Goal: Task Accomplishment & Management: Manage account settings

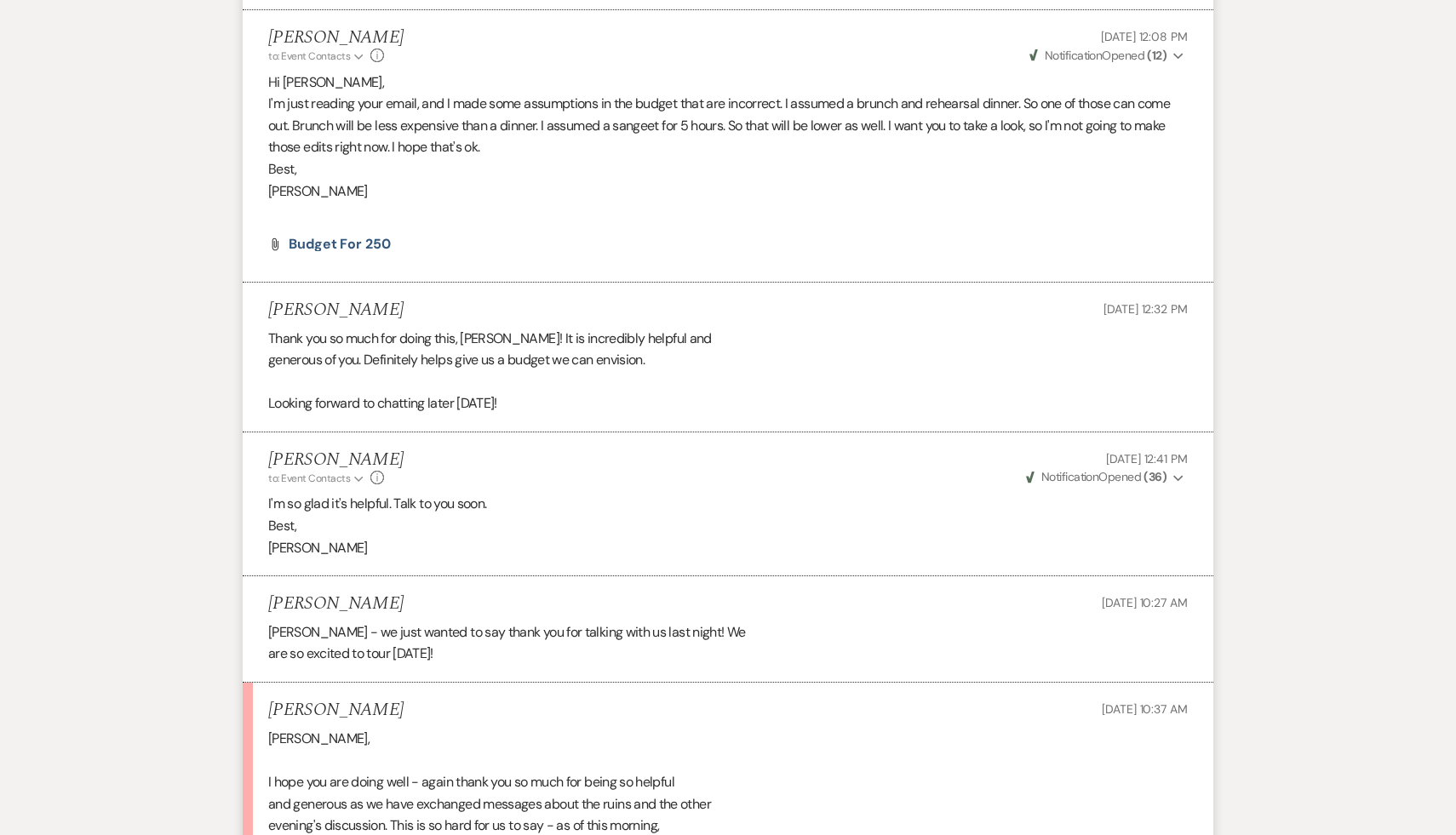
scroll to position [8083, 0]
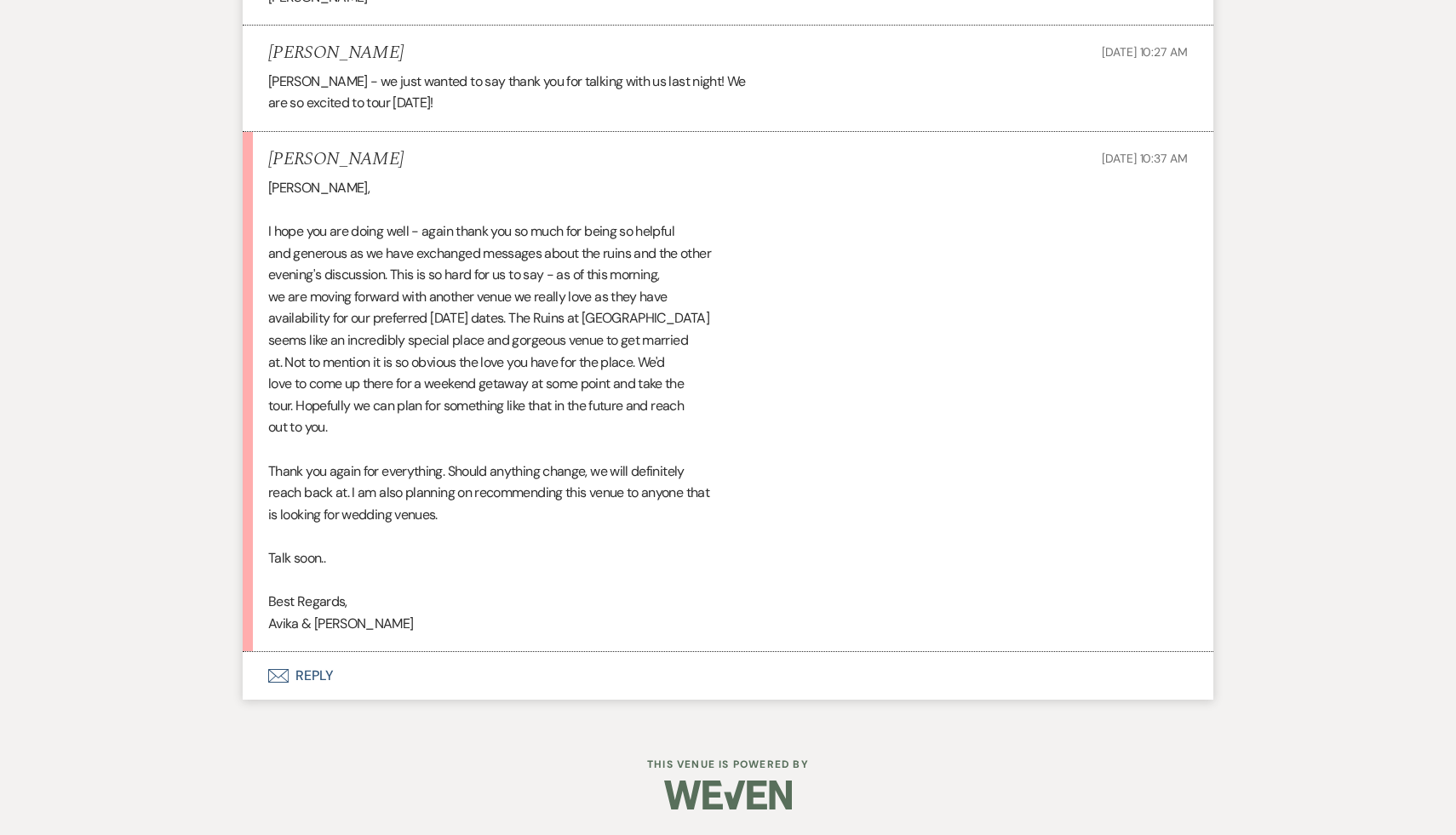
click at [320, 674] on button "Envelope Reply" at bounding box center [728, 676] width 971 height 48
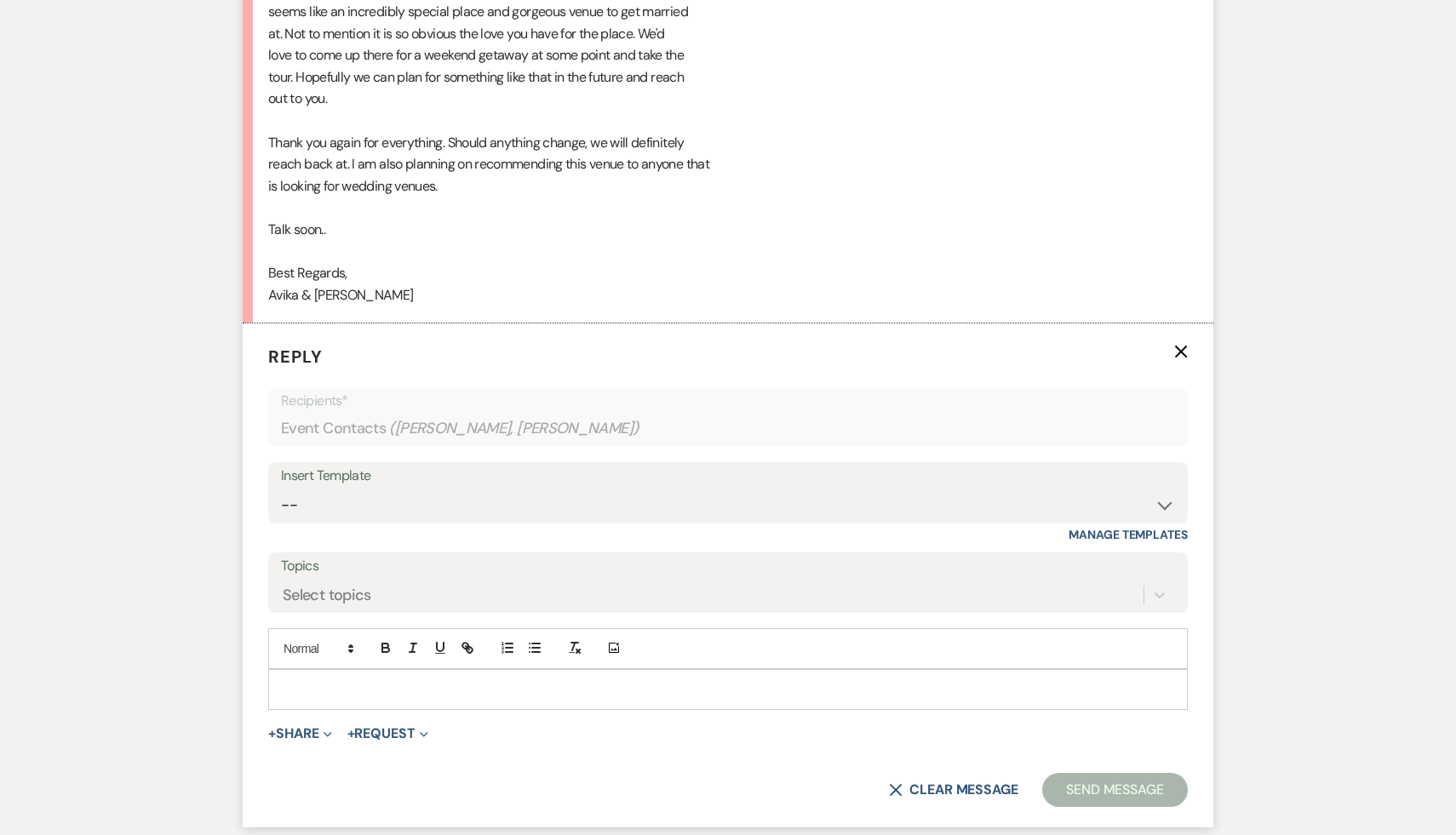
scroll to position [8434, 0]
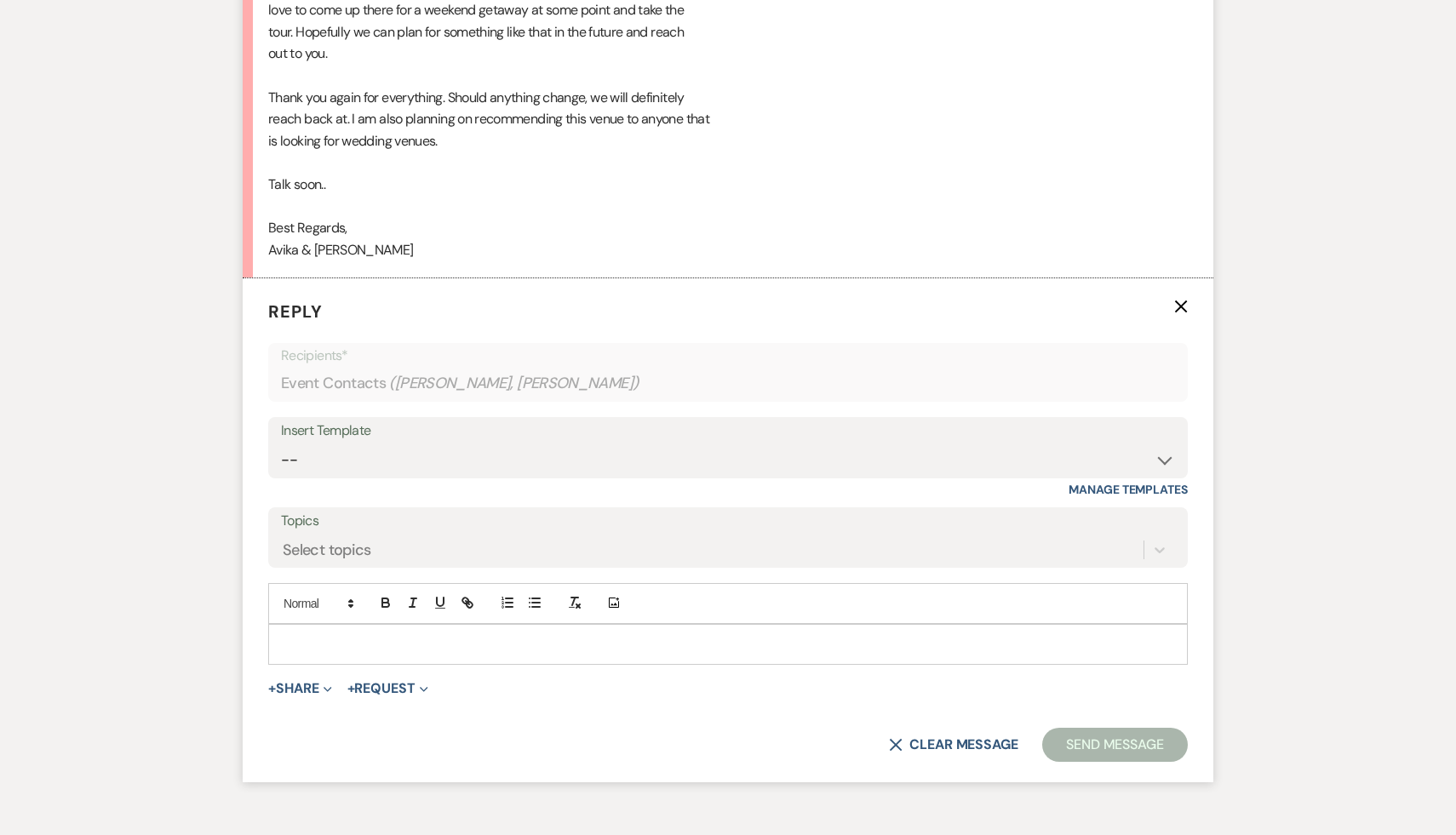
click at [320, 654] on p at bounding box center [728, 645] width 892 height 19
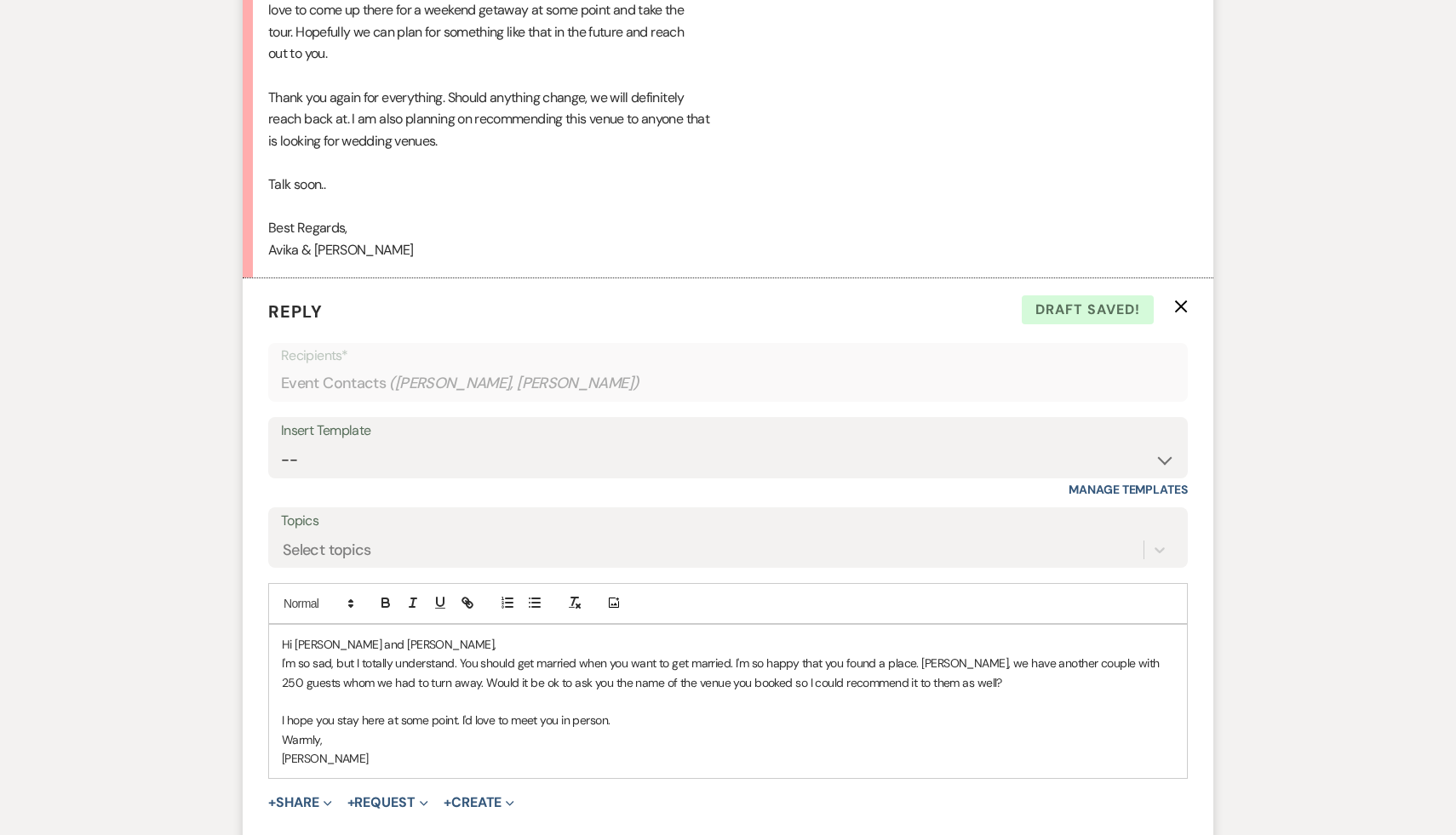
click at [766, 684] on p "I'm so sad, but I totally understand. You should get married when you want to g…" at bounding box center [728, 673] width 892 height 38
click at [731, 684] on p "I'm so sad, but I totally understand. You should get married when you want to g…" at bounding box center [728, 673] width 892 height 38
click at [891, 684] on p "I'm so sad, but I totally understand. You should get married when you want to g…" at bounding box center [728, 673] width 892 height 38
click at [1003, 687] on p "I'm so sad, but I totally understand. You should get married when you want to g…" at bounding box center [728, 673] width 892 height 38
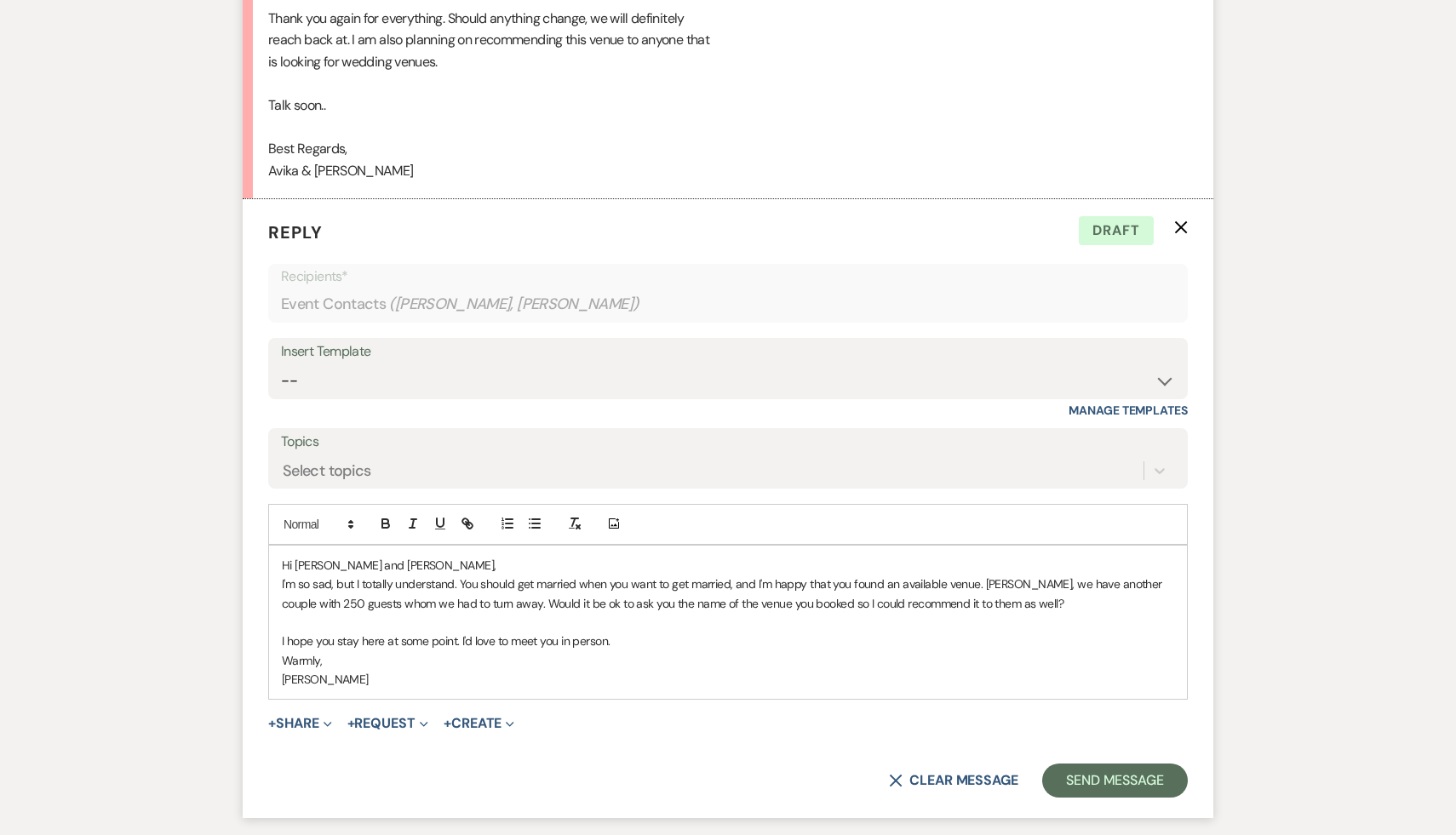
scroll to position [8524, 0]
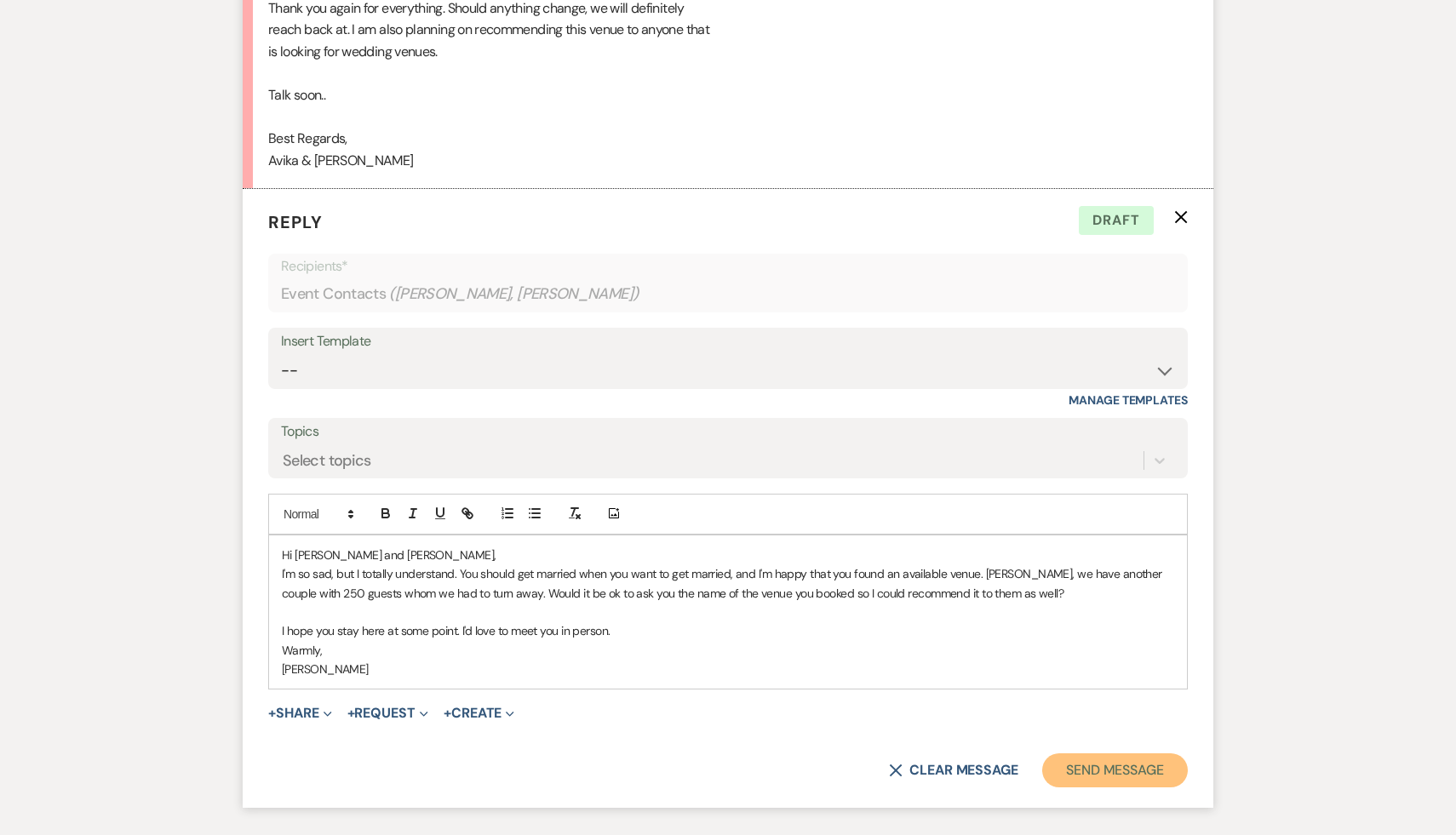
click at [1149, 786] on button "Send Message" at bounding box center [1115, 771] width 146 height 35
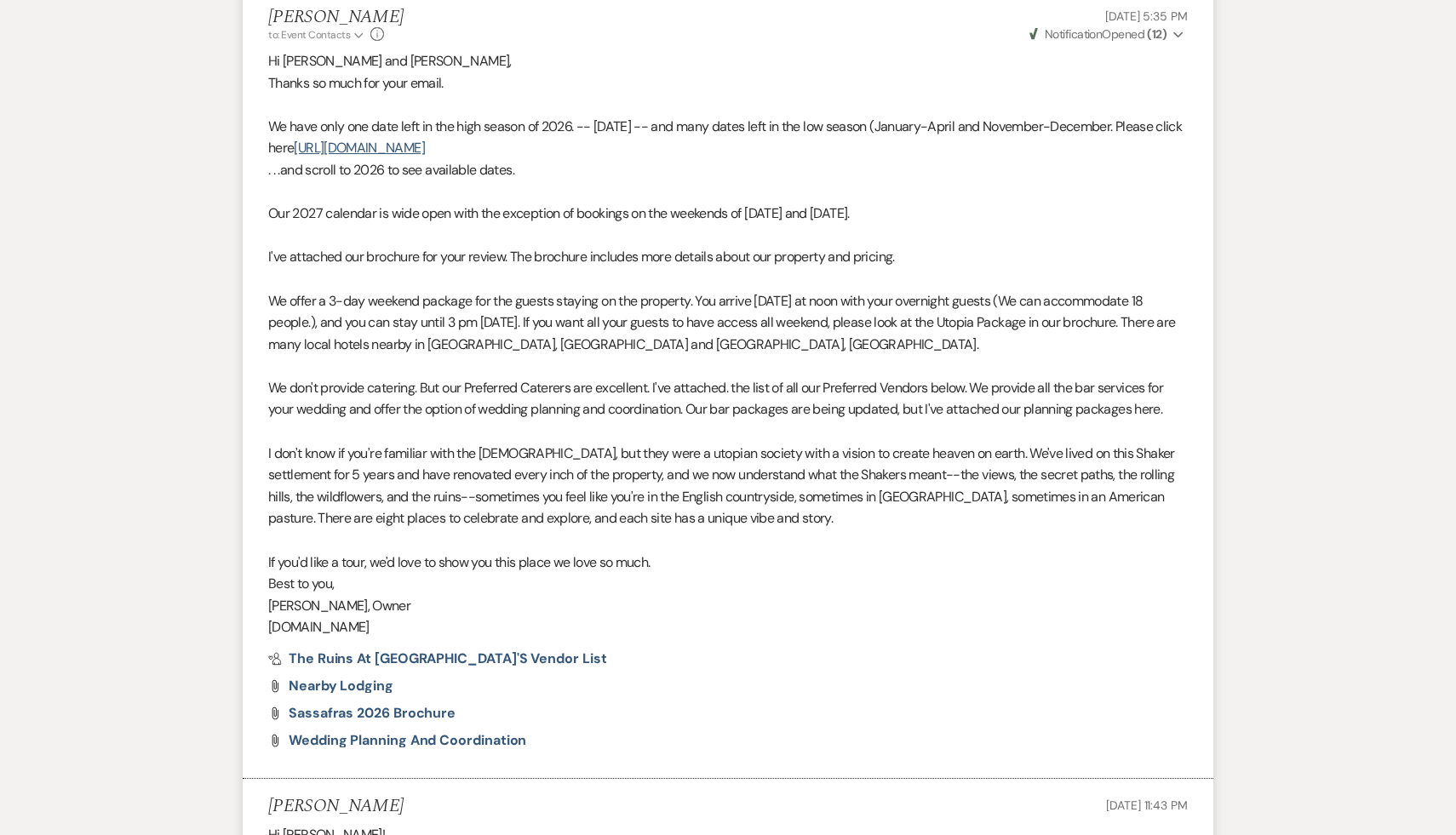
scroll to position [0, 0]
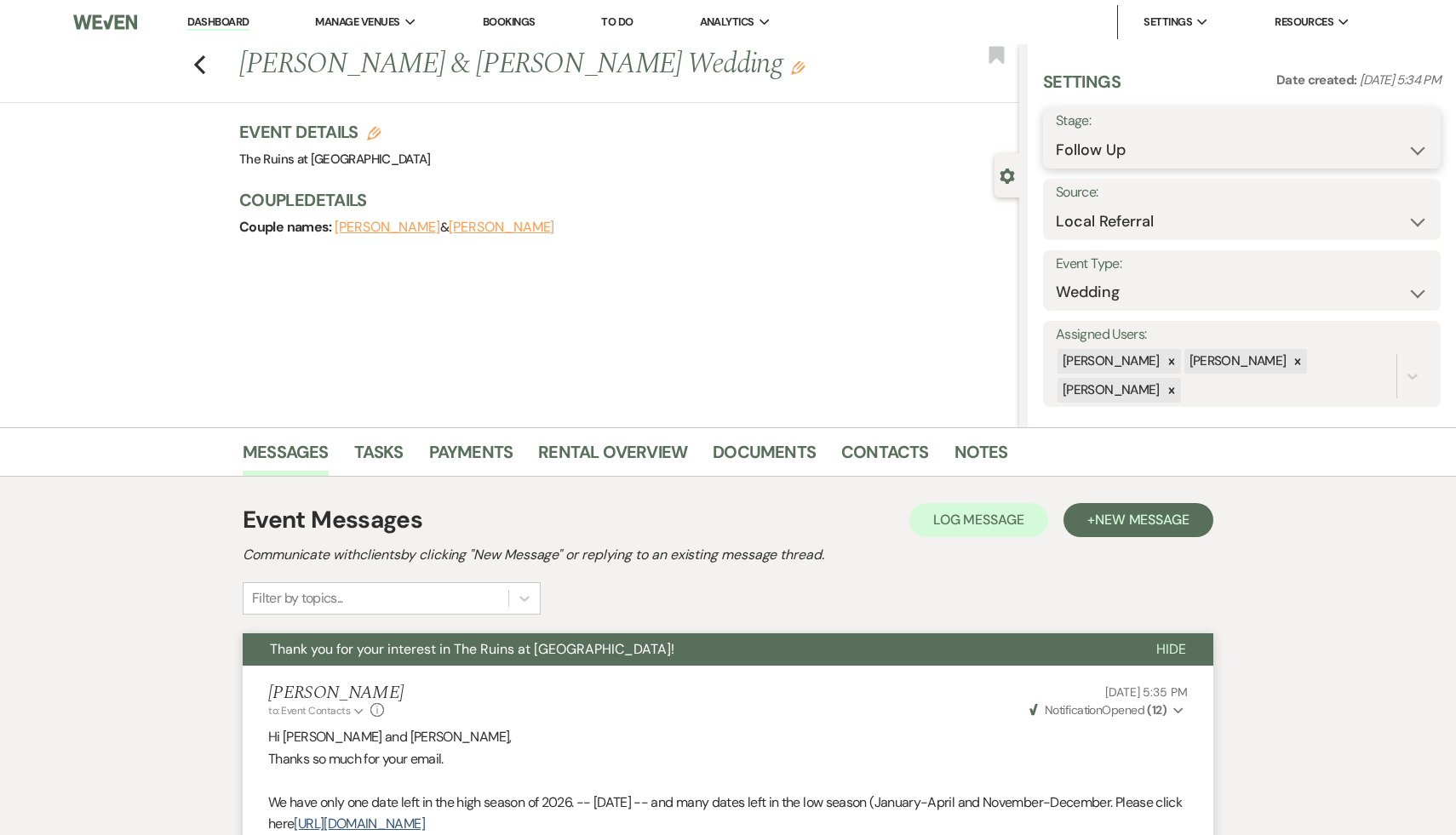
click at [1416, 148] on select "Inquiry Follow Up Tour Requested Tour Confirmed Toured Proposal Sent Booked Lost" at bounding box center [1241, 150] width 372 height 34
select select "8"
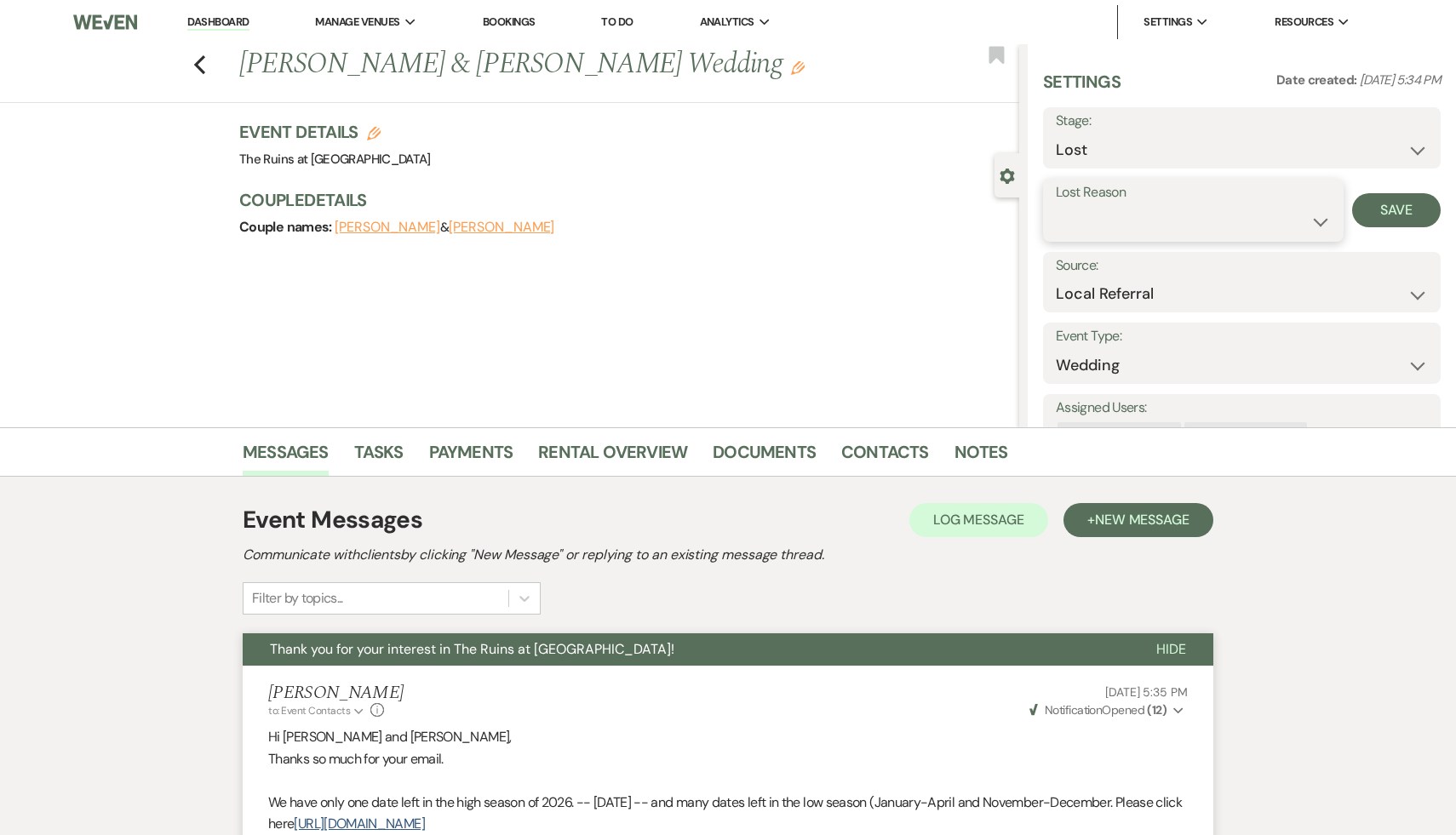
click at [1321, 220] on select "Booked Elsewhere Budget Date Unavailable No Response Not a Good Match Capacity …" at bounding box center [1192, 221] width 275 height 34
select select "8"
click at [1407, 201] on button "Save" at bounding box center [1397, 211] width 88 height 35
click at [195, 68] on icon "Previous" at bounding box center [199, 64] width 12 height 20
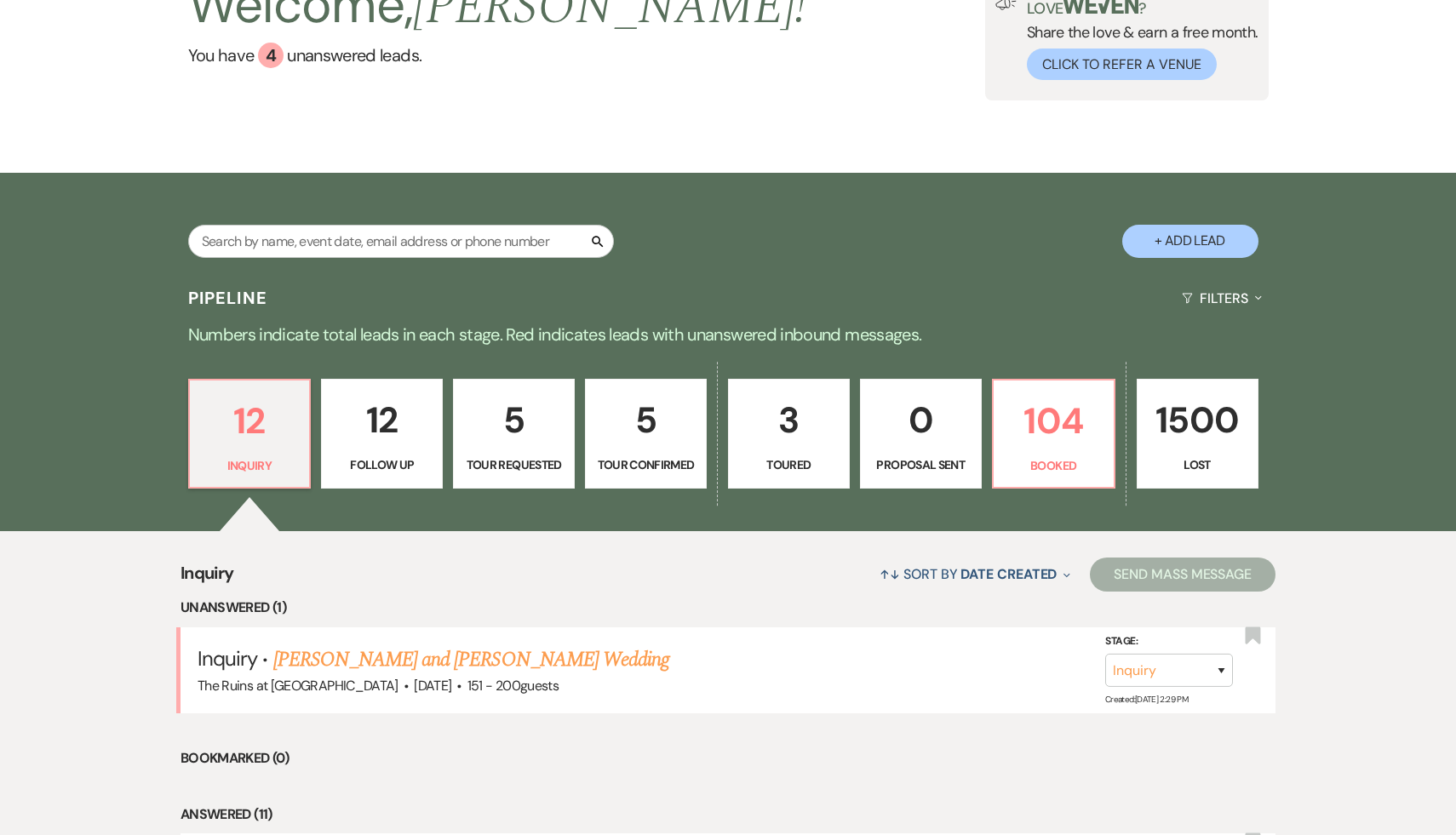
scroll to position [195, 0]
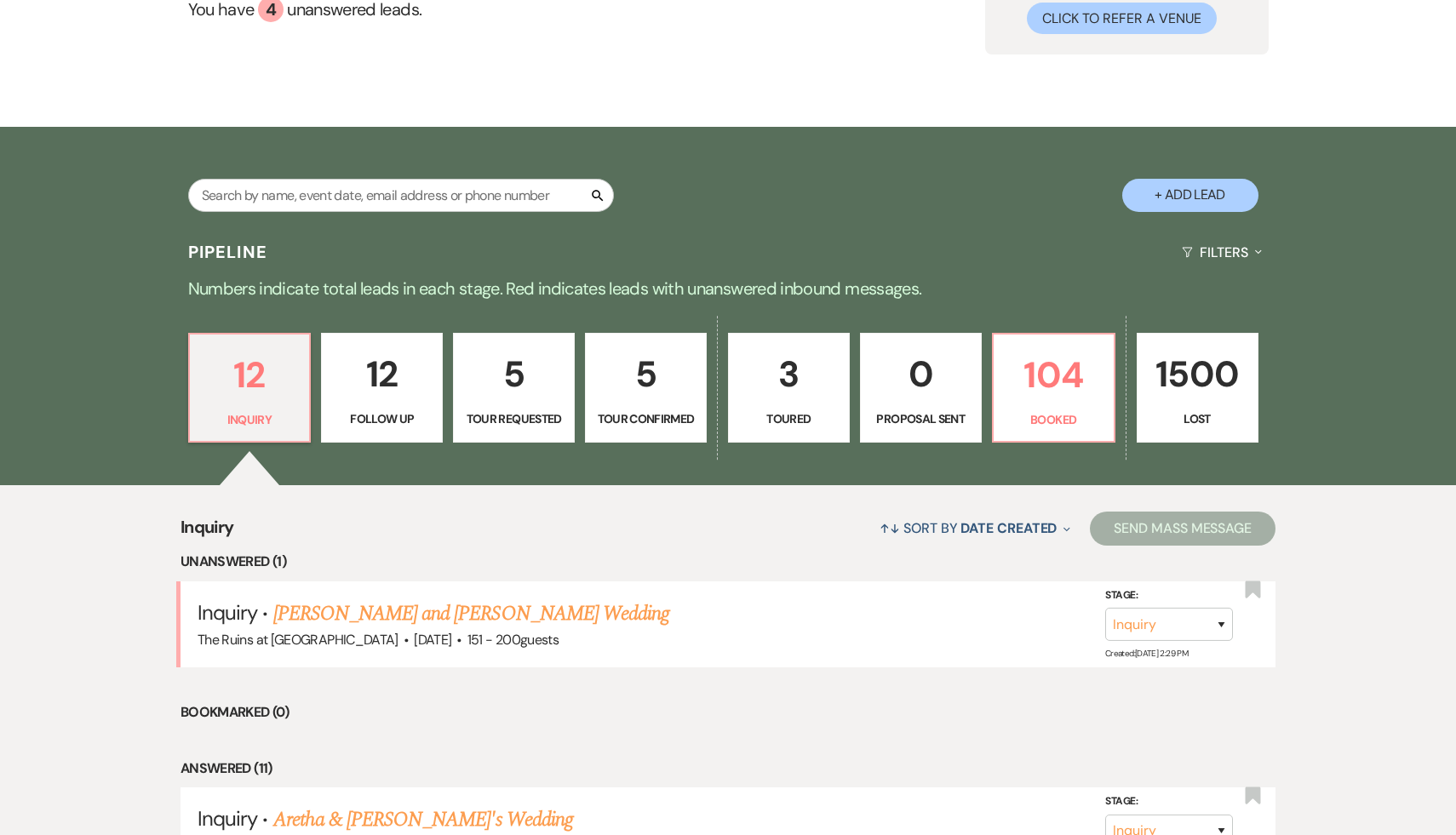
click at [646, 370] on p "5" at bounding box center [646, 375] width 100 height 58
select select "4"
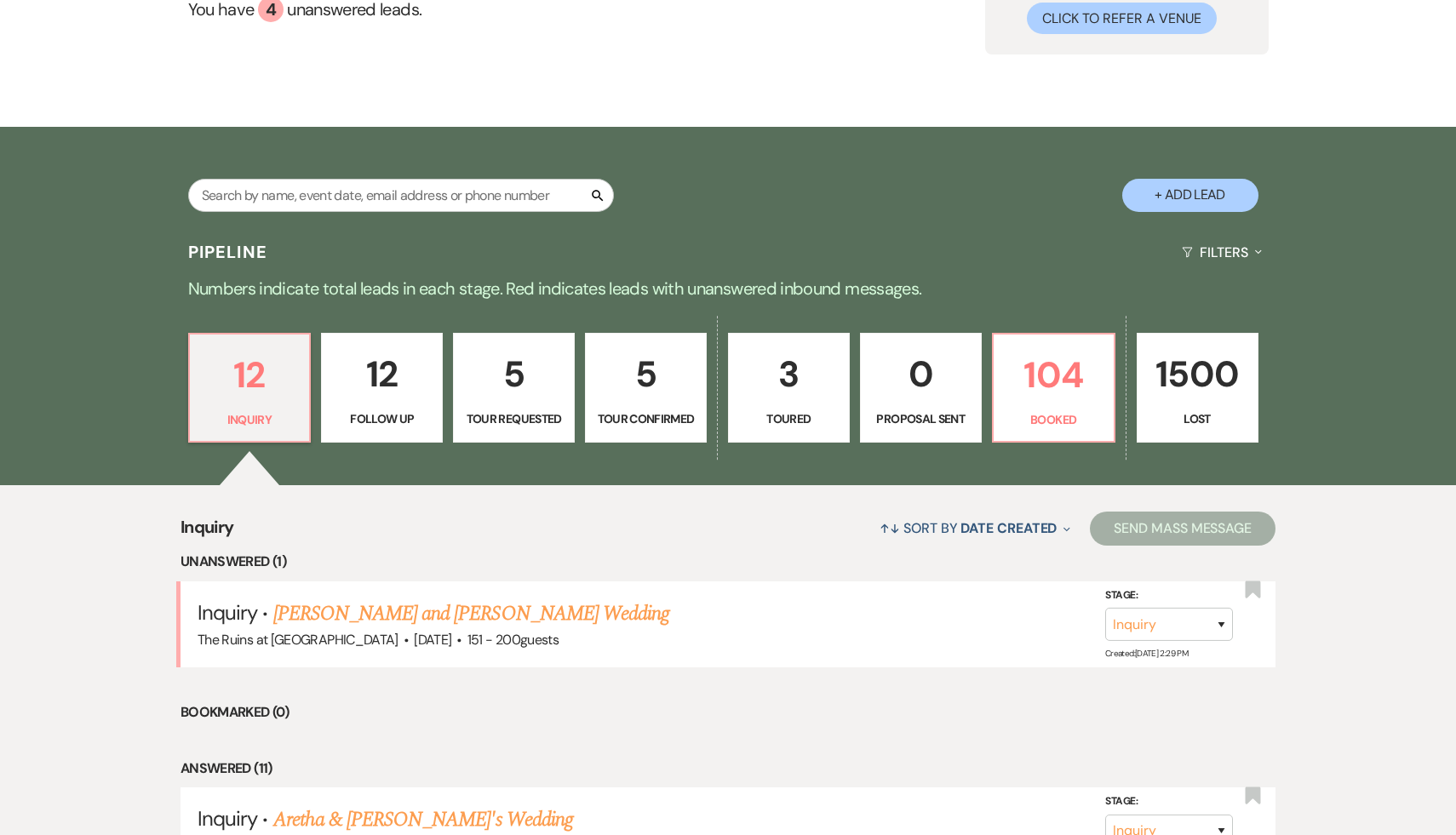
select select "4"
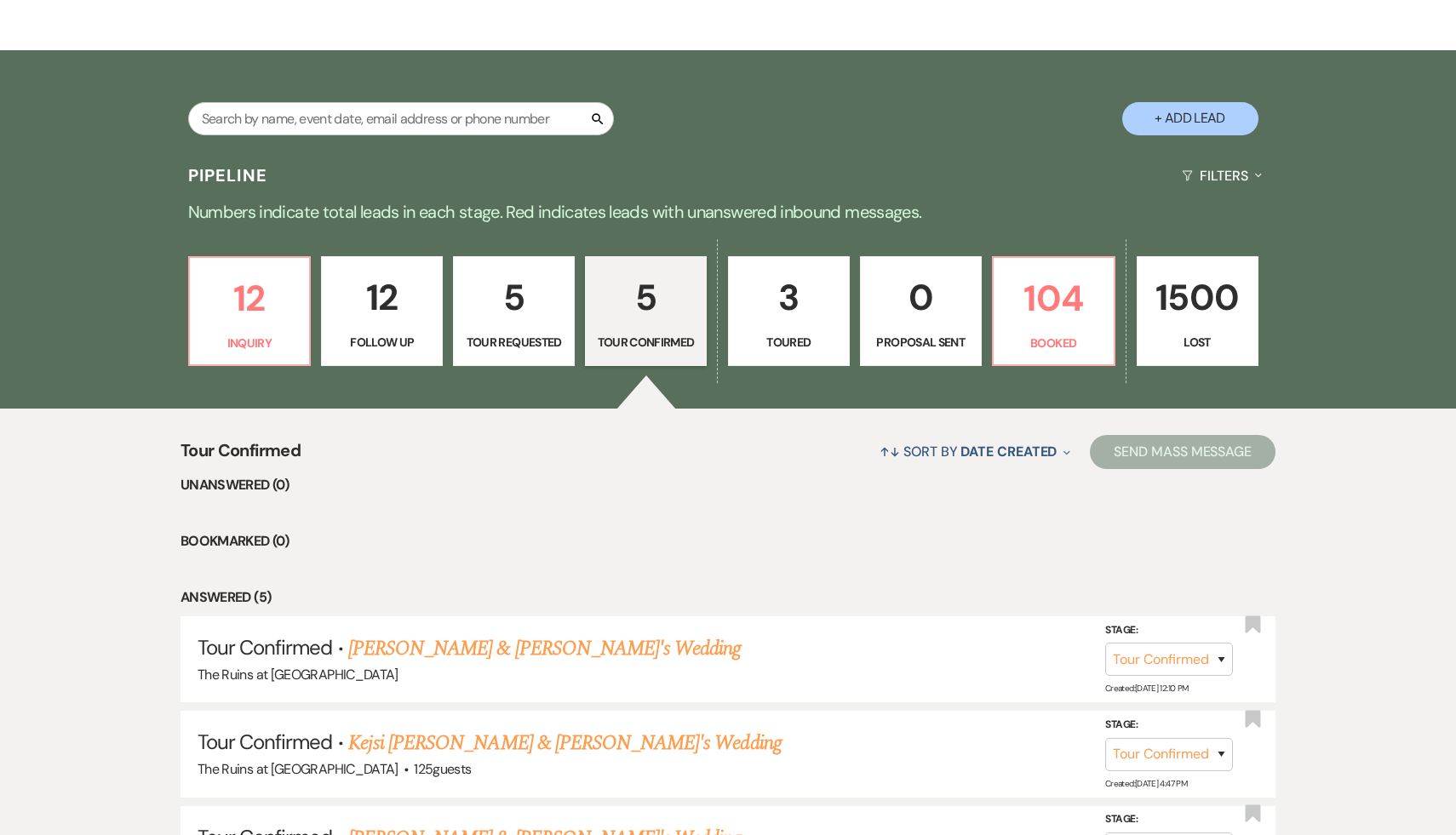
scroll to position [249, 0]
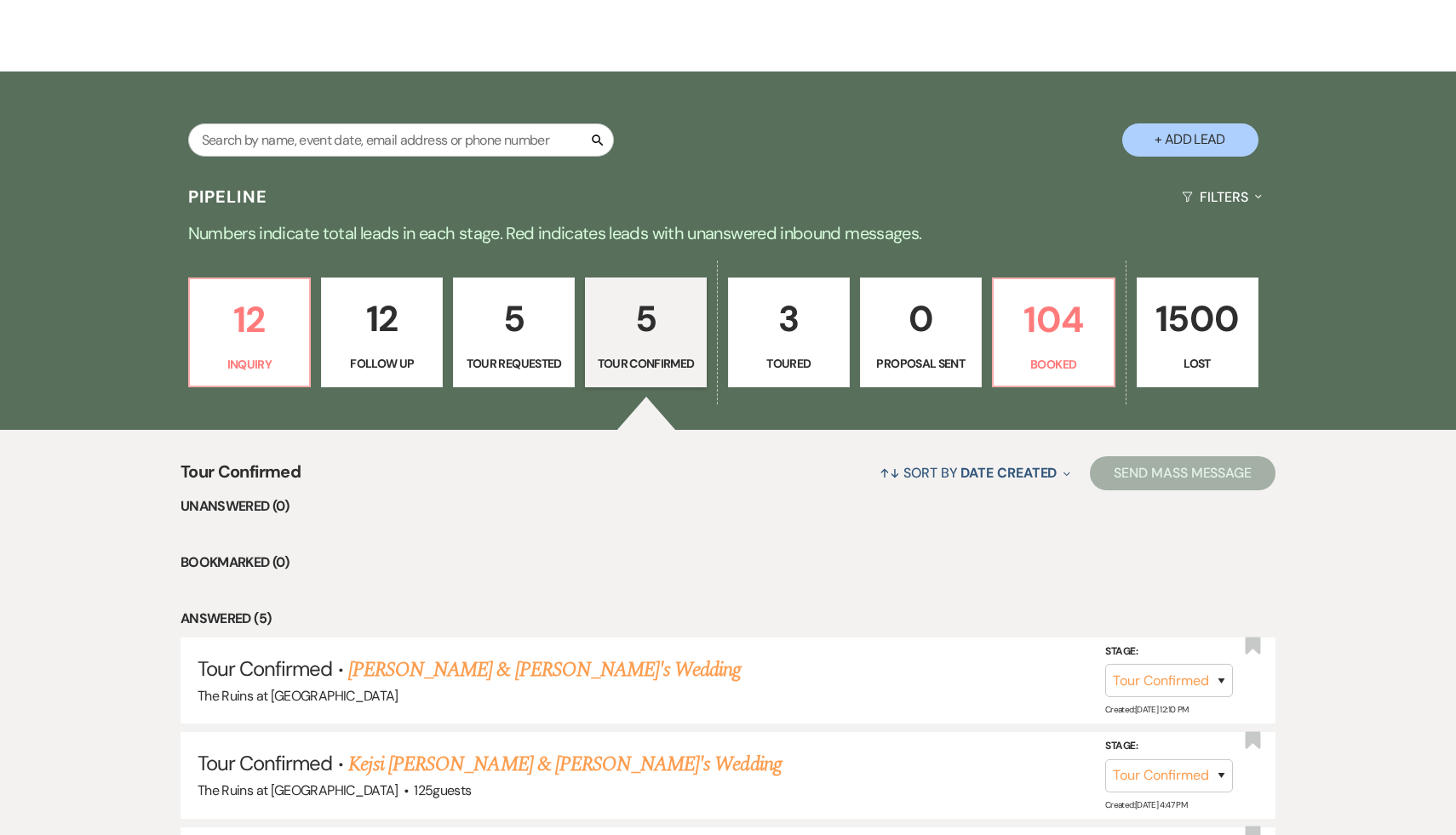
click at [520, 316] on p "5" at bounding box center [514, 319] width 100 height 58
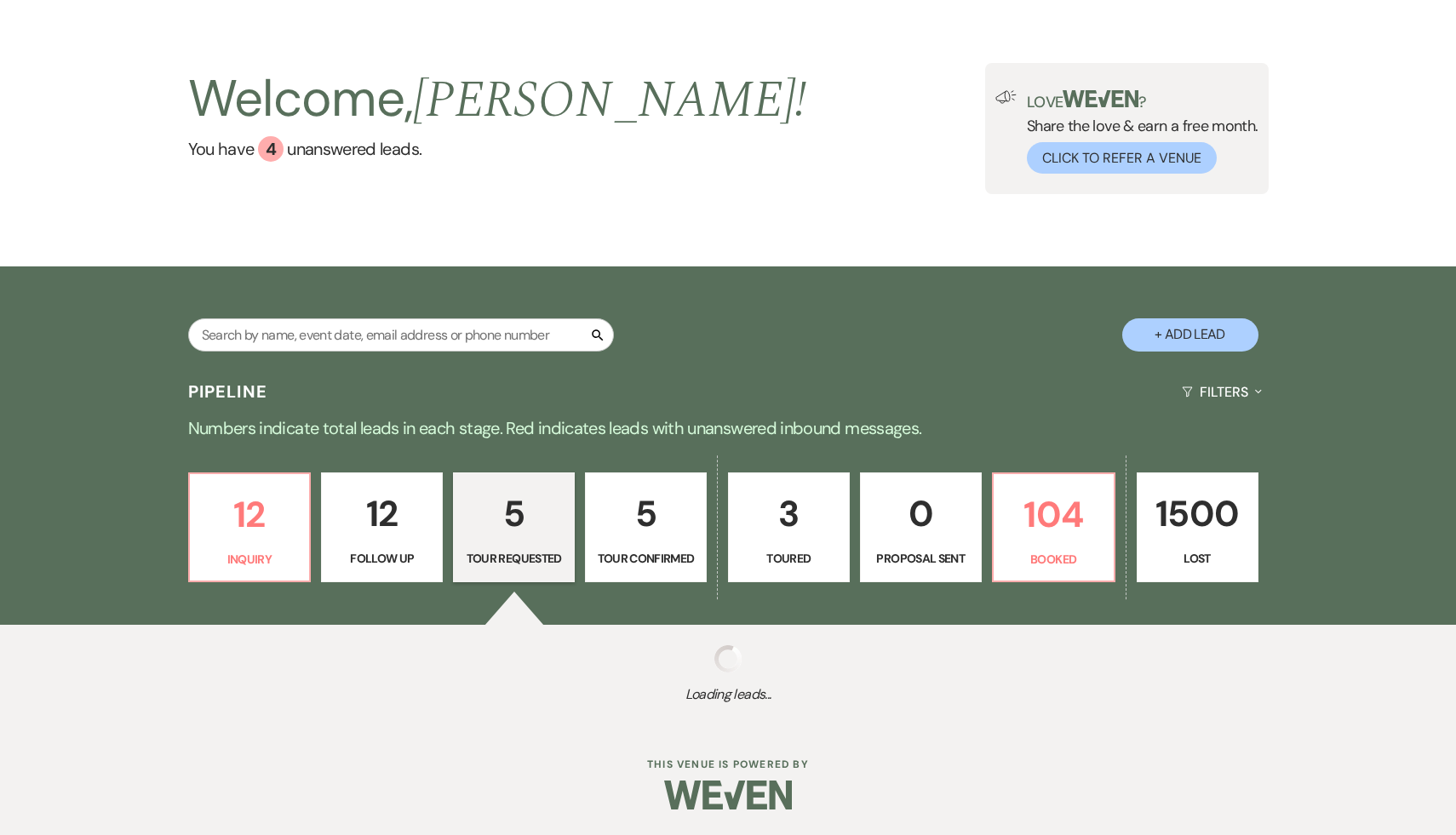
scroll to position [249, 0]
select select "2"
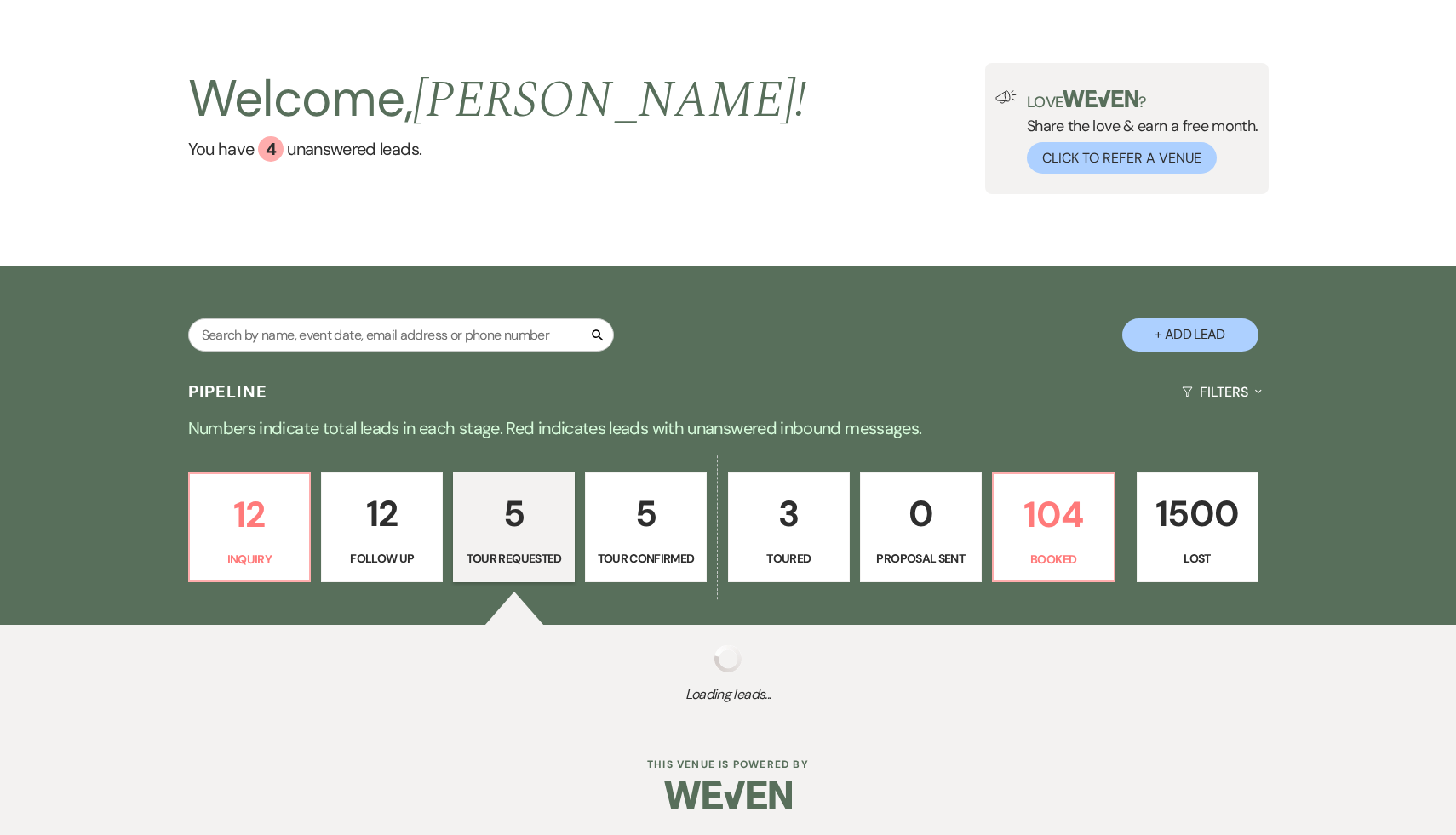
select select "2"
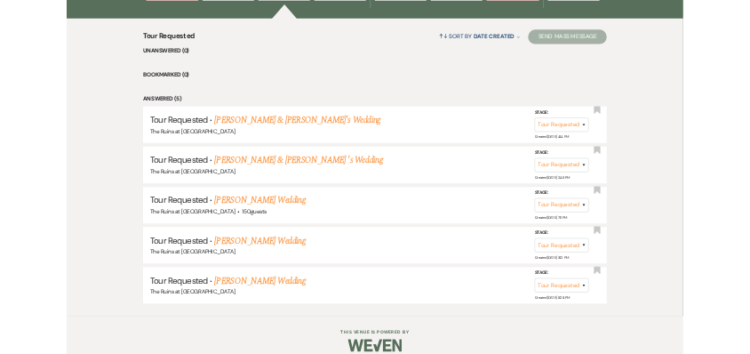
scroll to position [632, 0]
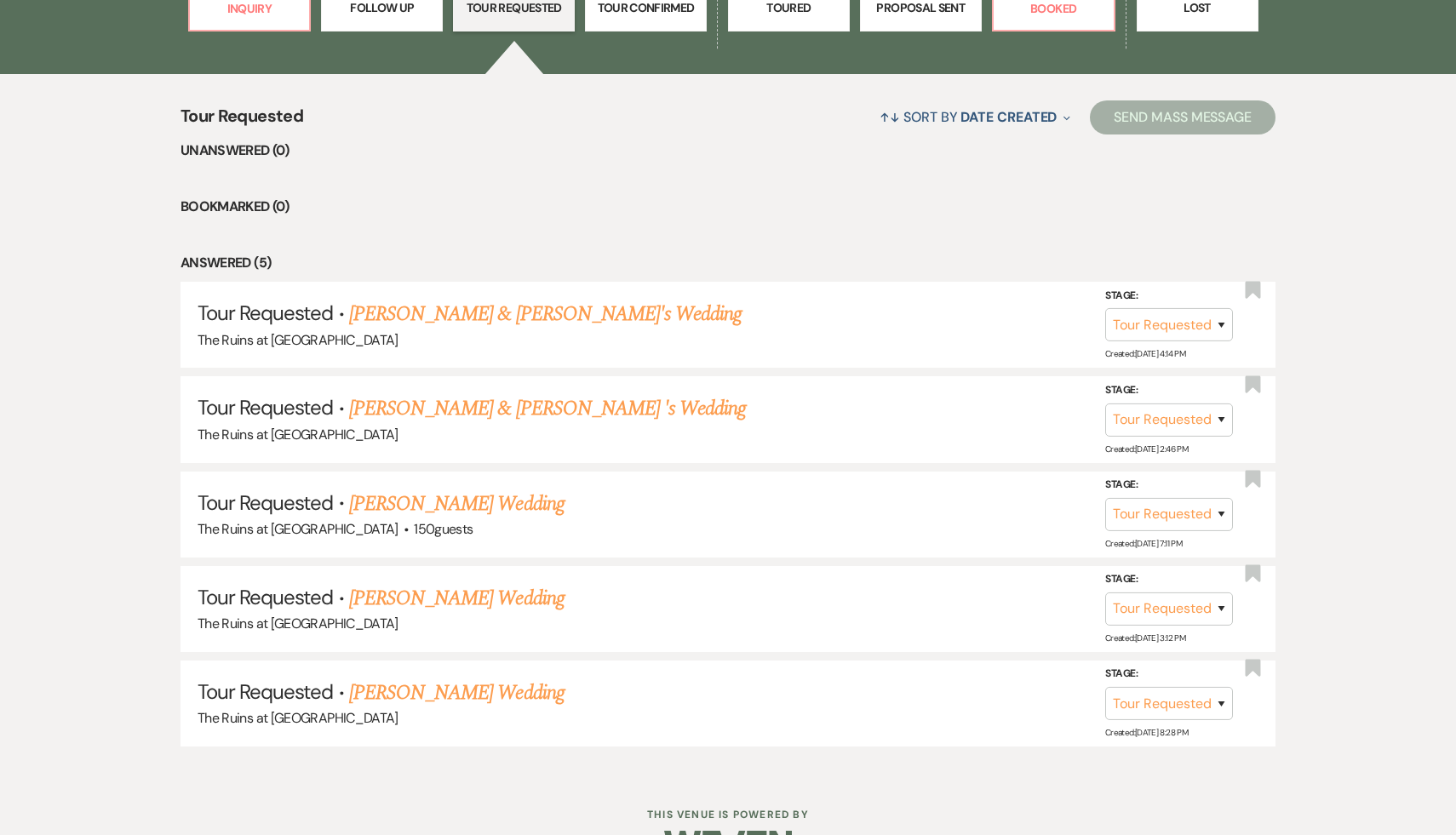
click at [585, 201] on li "Bookmarked (0)" at bounding box center [728, 206] width 1095 height 22
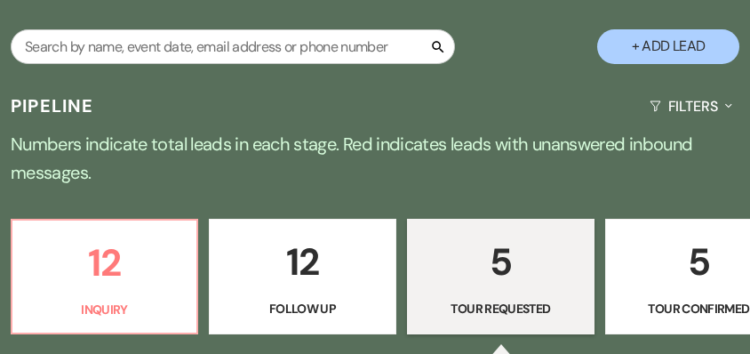
scroll to position [418, 0]
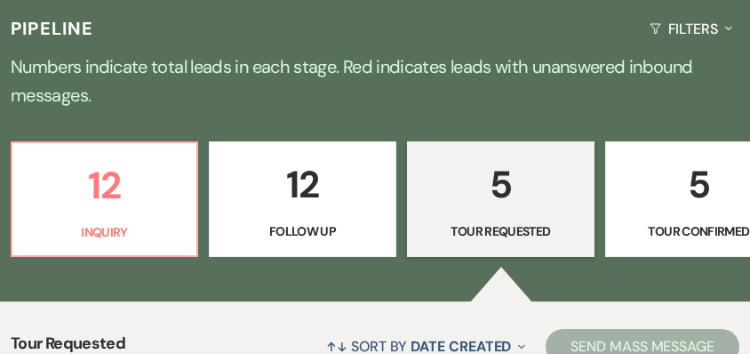
click at [497, 155] on p "5" at bounding box center [500, 185] width 164 height 60
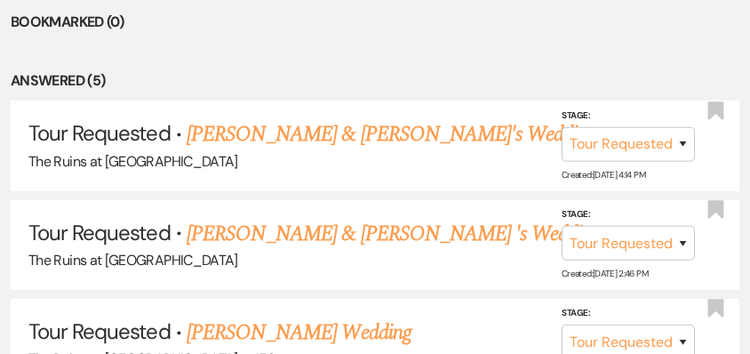
scroll to position [847, 0]
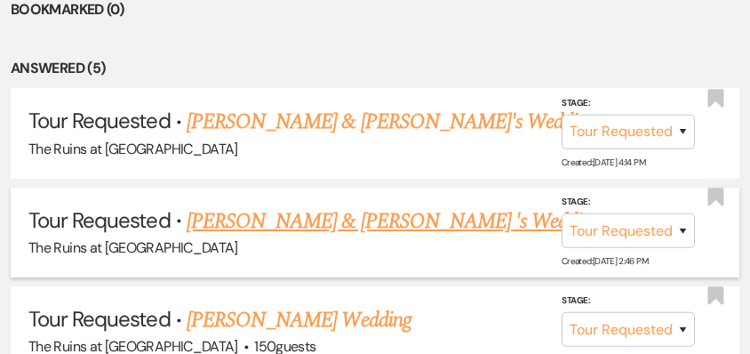
click at [342, 205] on link "[PERSON_NAME] & [PERSON_NAME] 's Wedding" at bounding box center [394, 221] width 415 height 32
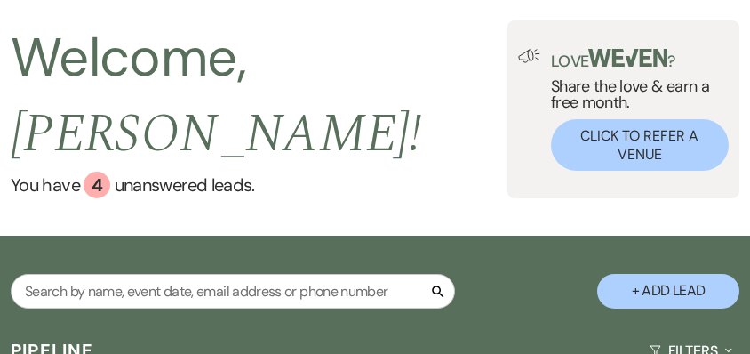
select select "2"
select select "20"
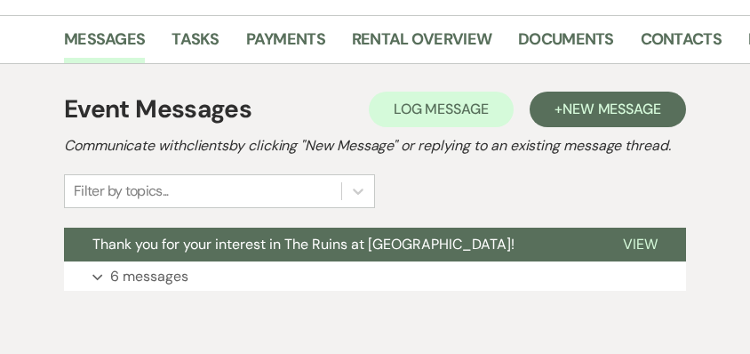
scroll to position [791, 0]
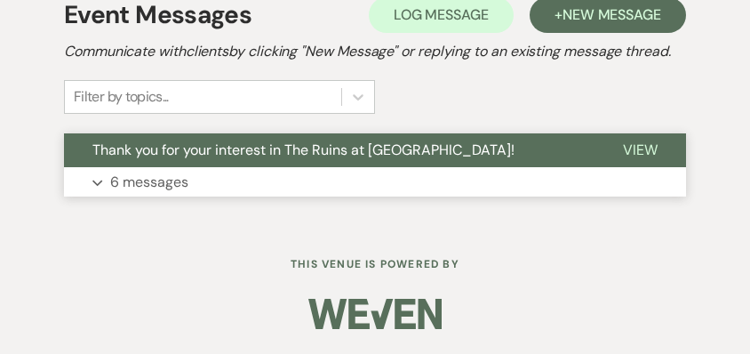
click at [175, 179] on p "6 messages" at bounding box center [149, 182] width 78 height 23
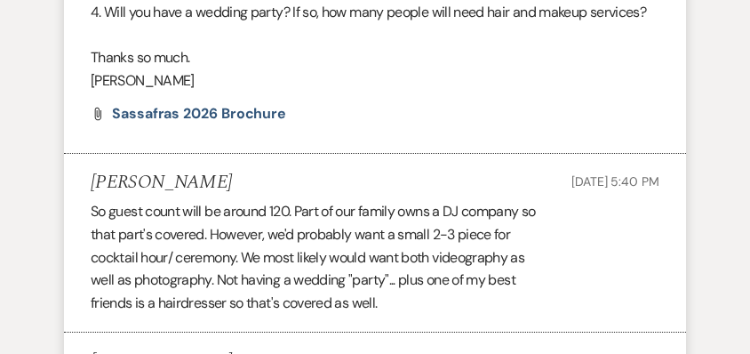
scroll to position [2810, 0]
